Goal: Find specific page/section: Find specific page/section

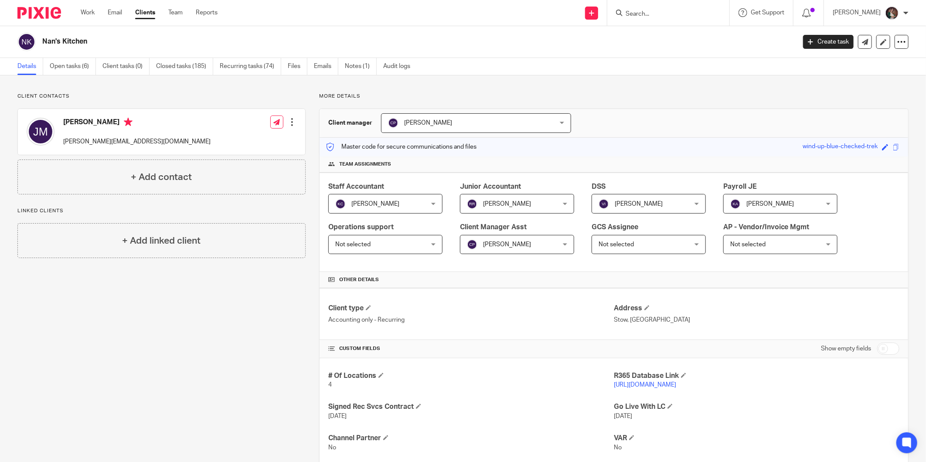
click at [665, 14] on input "Search" at bounding box center [664, 14] width 78 height 8
click at [663, 14] on input "Search" at bounding box center [664, 14] width 78 height 8
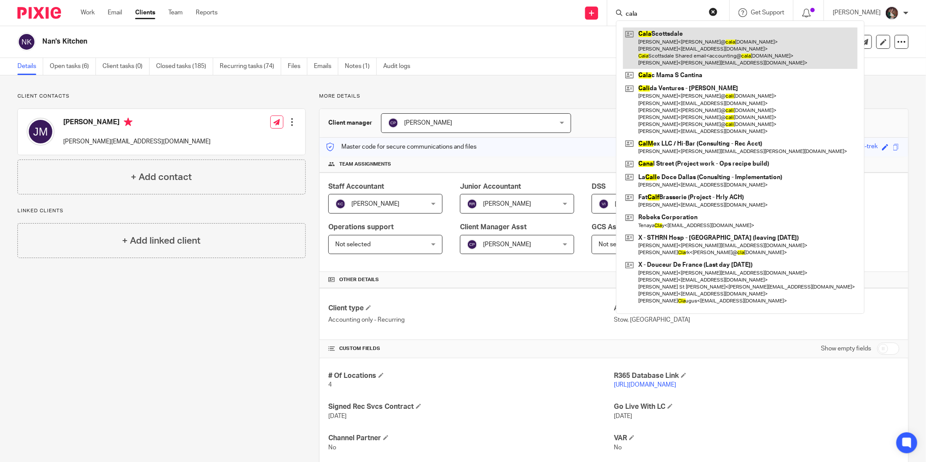
type input "cala"
click at [675, 37] on link at bounding box center [740, 47] width 235 height 41
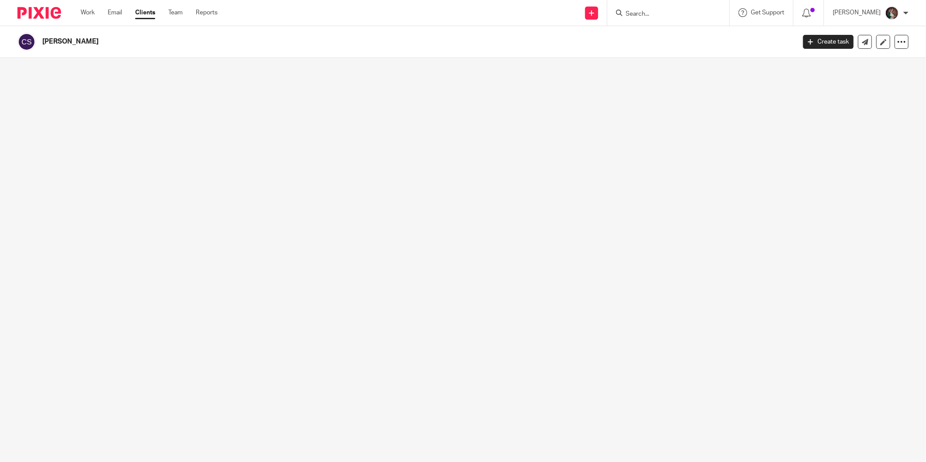
click at [513, 186] on main "[PERSON_NAME] Create task Export data Merge Archive client" at bounding box center [463, 231] width 926 height 462
click at [681, 15] on input "Search" at bounding box center [664, 14] width 78 height 8
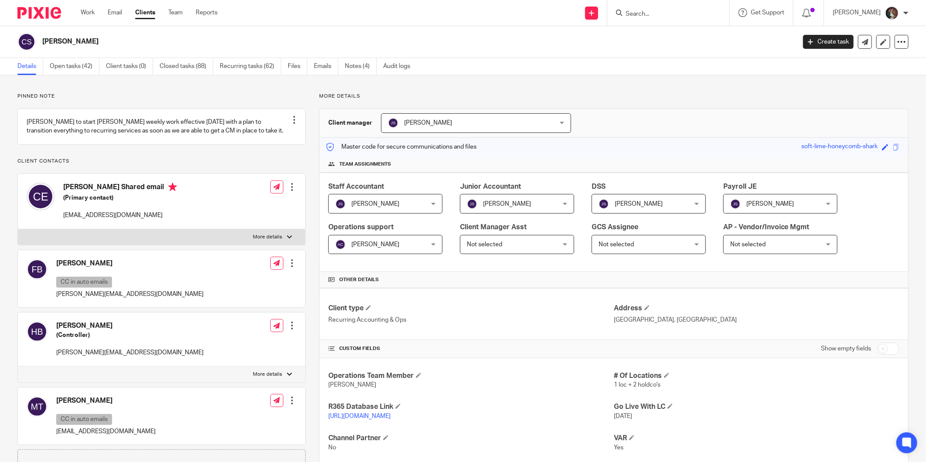
click at [369, 417] on link "[URL][DOMAIN_NAME]" at bounding box center [359, 416] width 62 height 6
click at [377, 416] on link "[URL][DOMAIN_NAME]" at bounding box center [359, 416] width 62 height 6
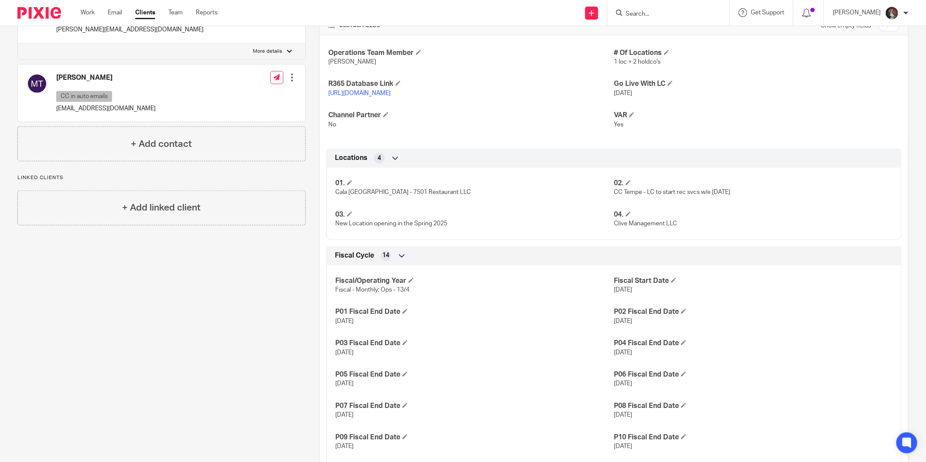
scroll to position [387, 0]
